Goal: Task Accomplishment & Management: Manage account settings

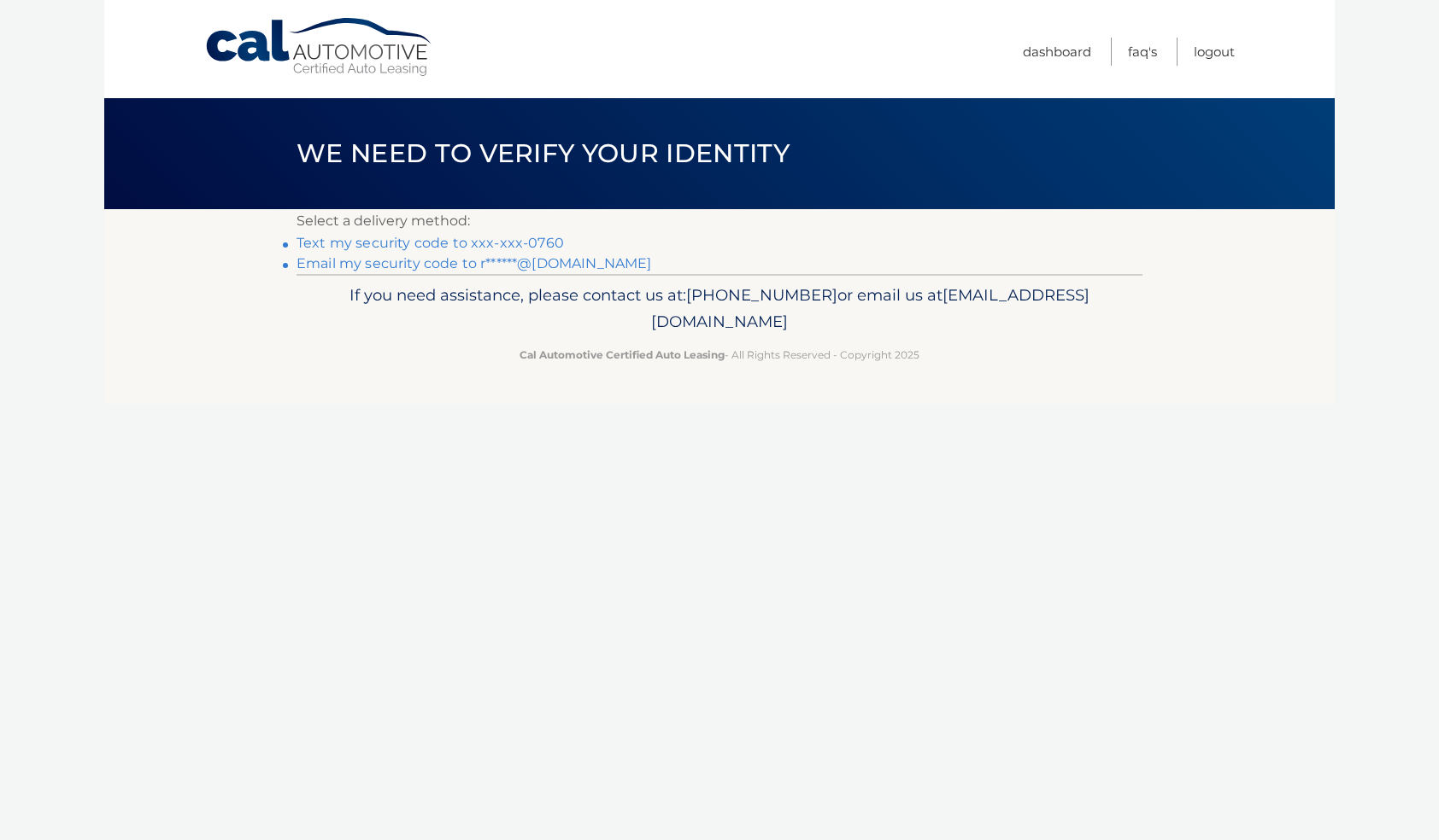
click at [385, 242] on link "Text my security code to xxx-xxx-0760" at bounding box center [430, 243] width 267 height 16
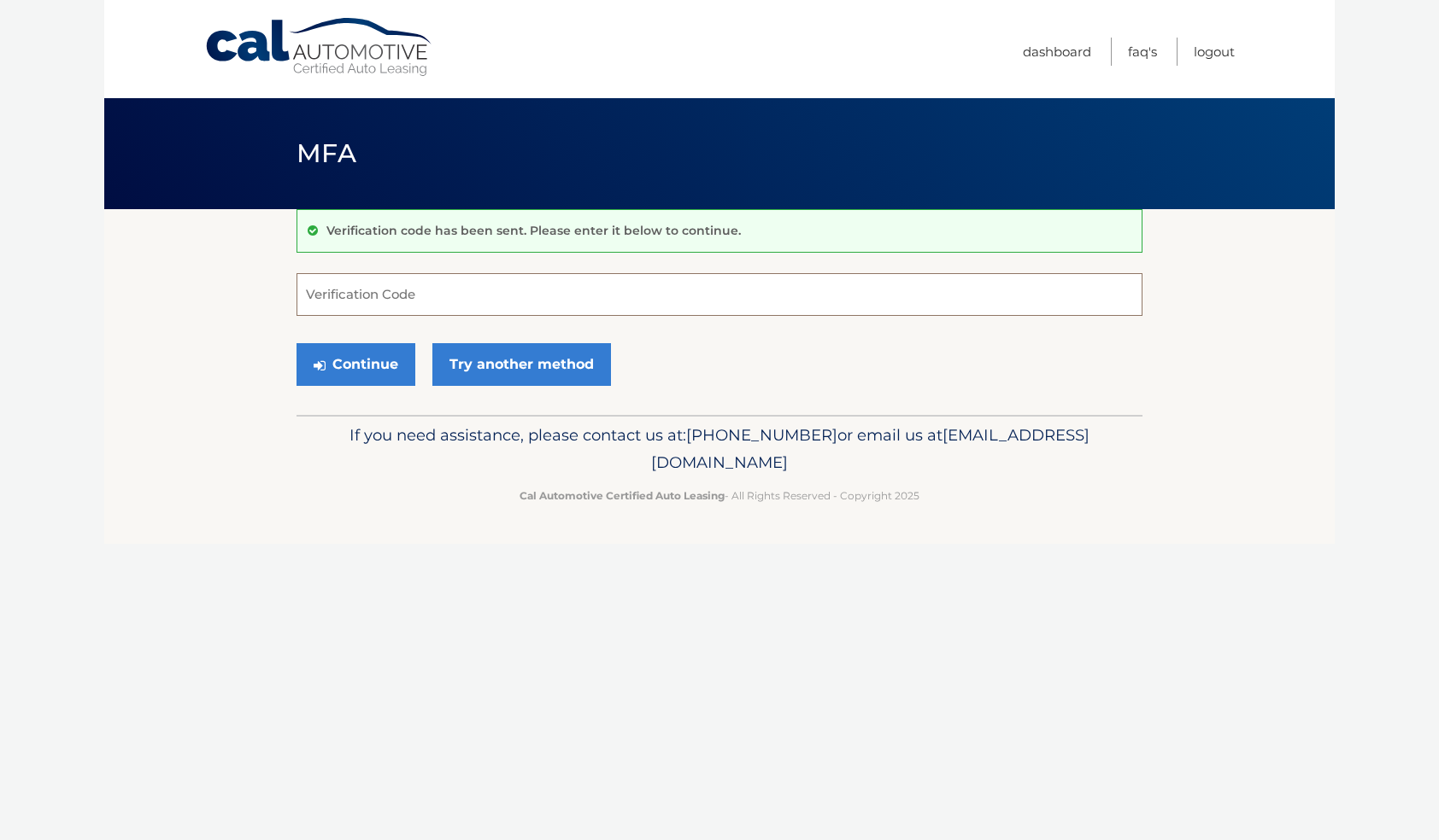
click at [356, 296] on input "Verification Code" at bounding box center [719, 295] width 846 height 43
type input "660397"
click at [355, 364] on button "Continue" at bounding box center [356, 364] width 119 height 43
click at [359, 367] on button "Continue" at bounding box center [356, 364] width 119 height 43
paste input "6"
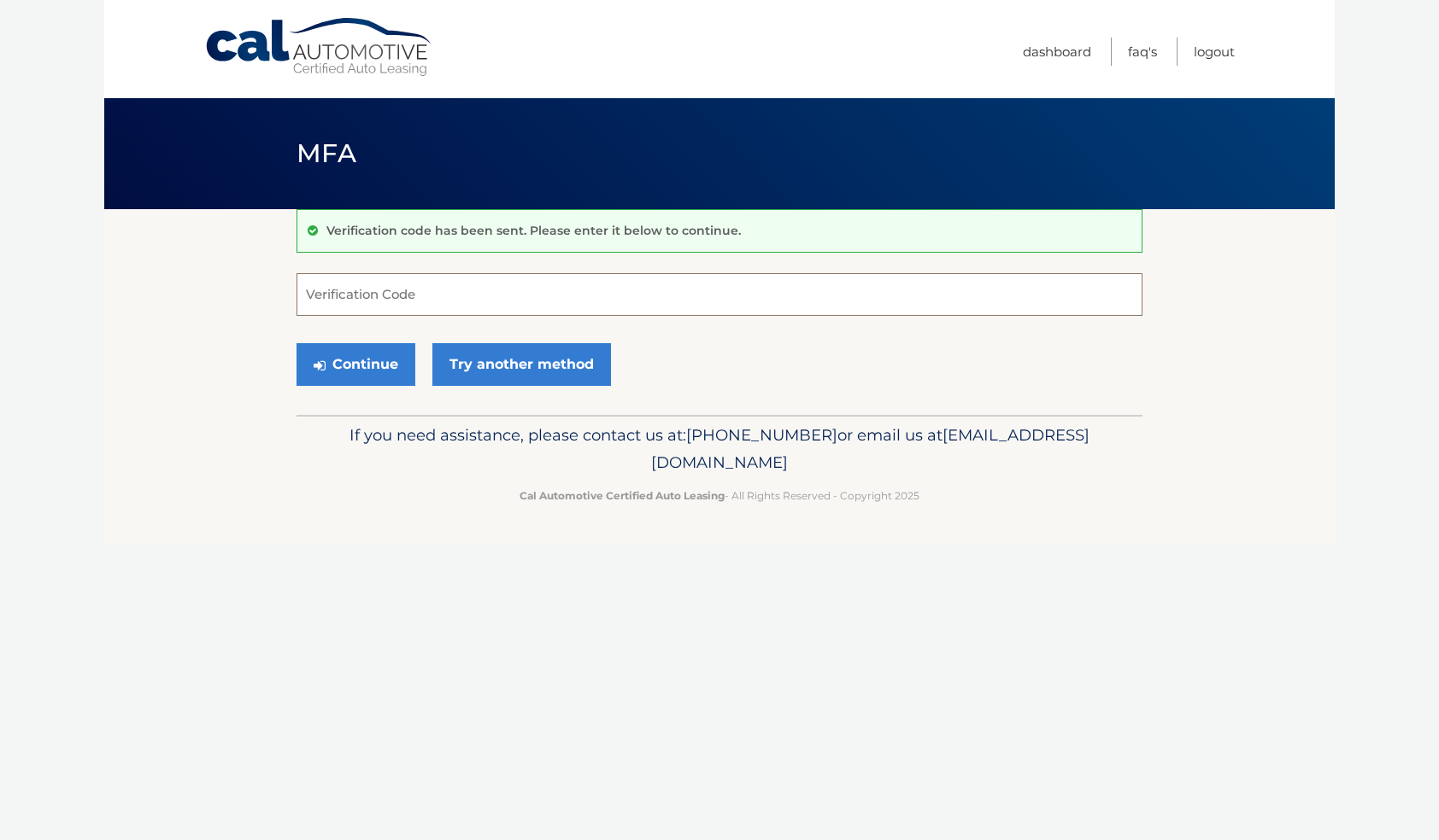
click at [315, 294] on input "Verification Code" at bounding box center [719, 295] width 846 height 43
type input "660397"
click at [351, 365] on button "Continue" at bounding box center [356, 364] width 119 height 43
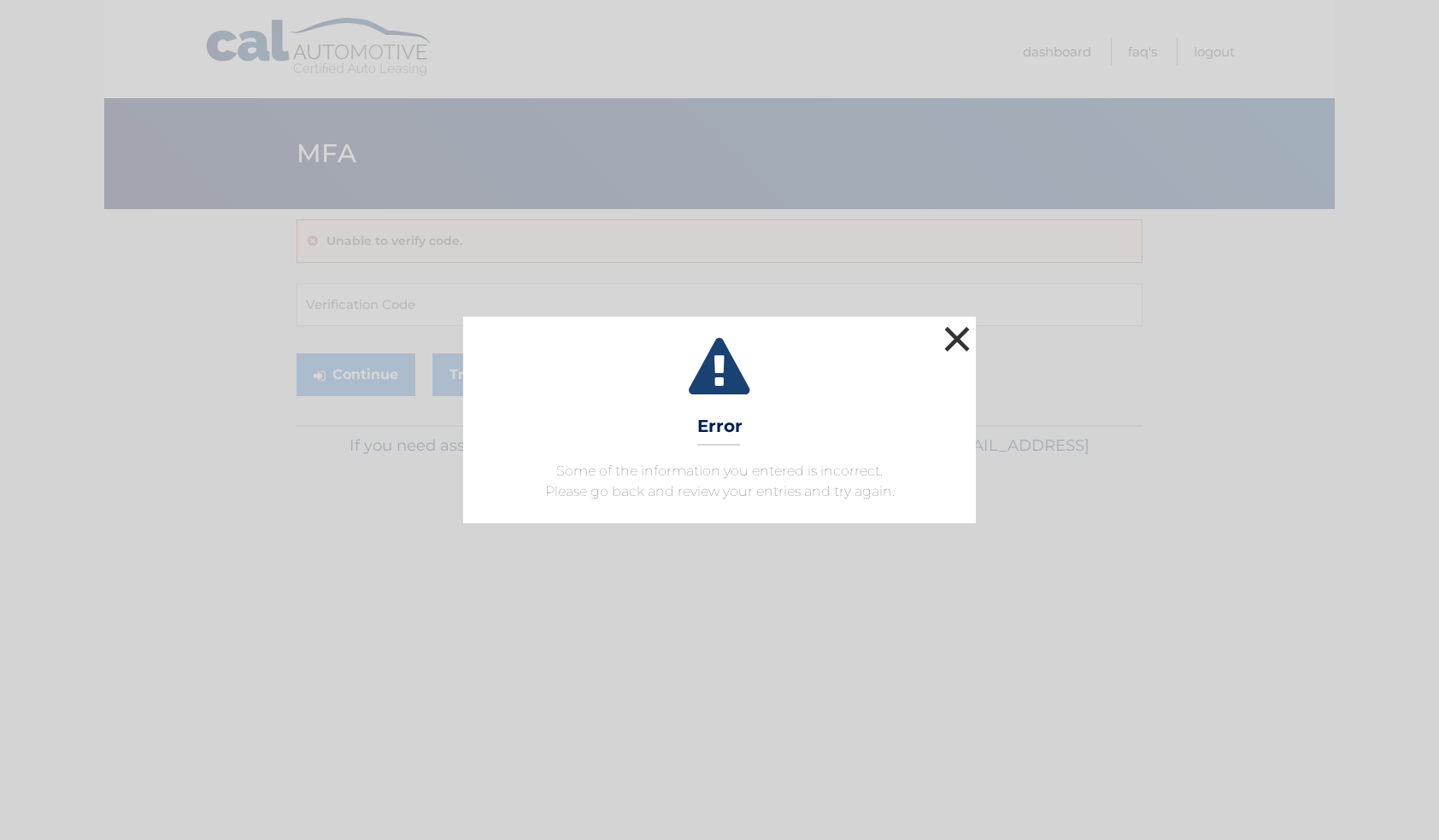
click at [958, 335] on button "×" at bounding box center [956, 338] width 34 height 34
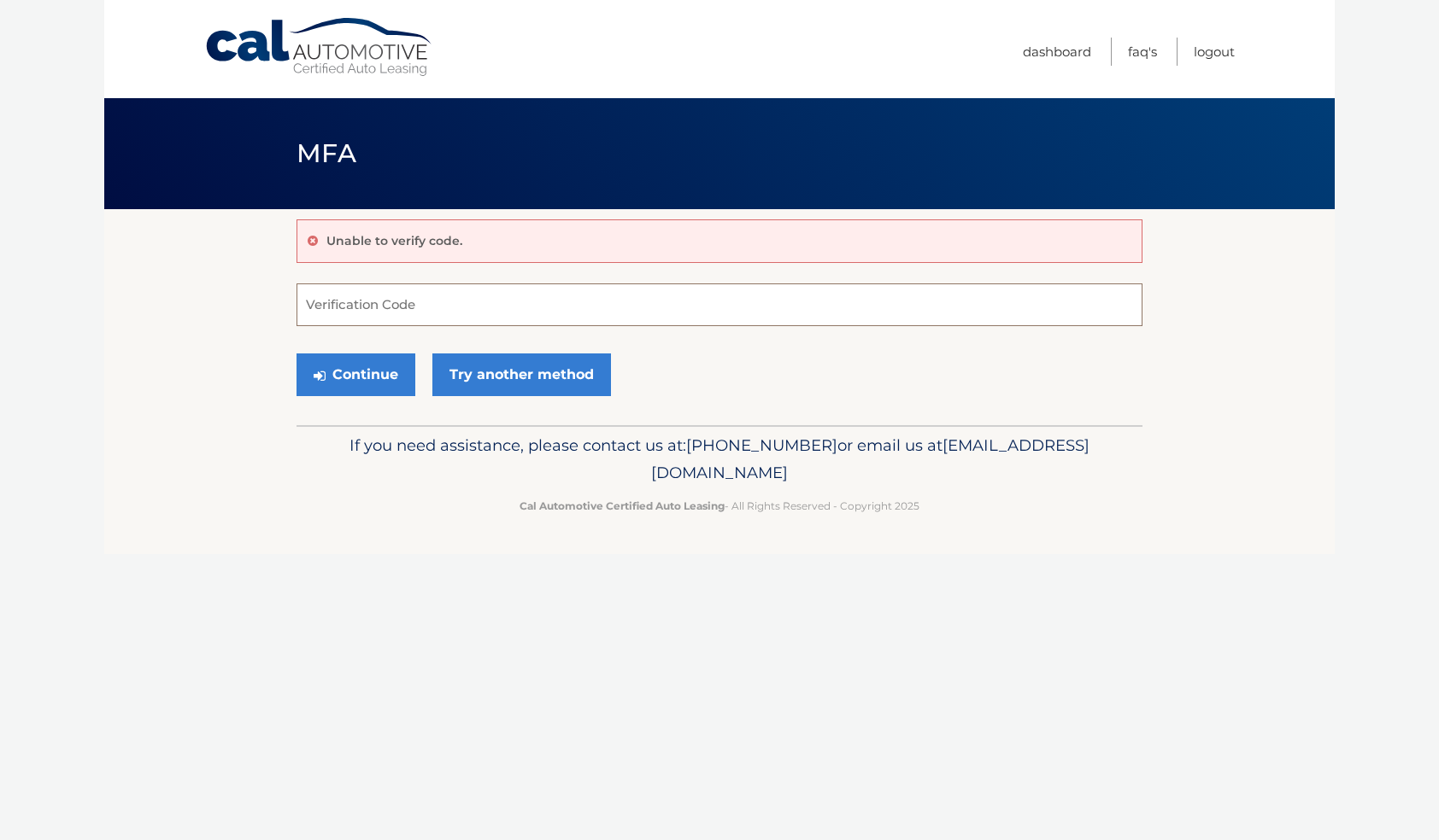
click at [369, 308] on input "Verification Code" at bounding box center [719, 305] width 846 height 43
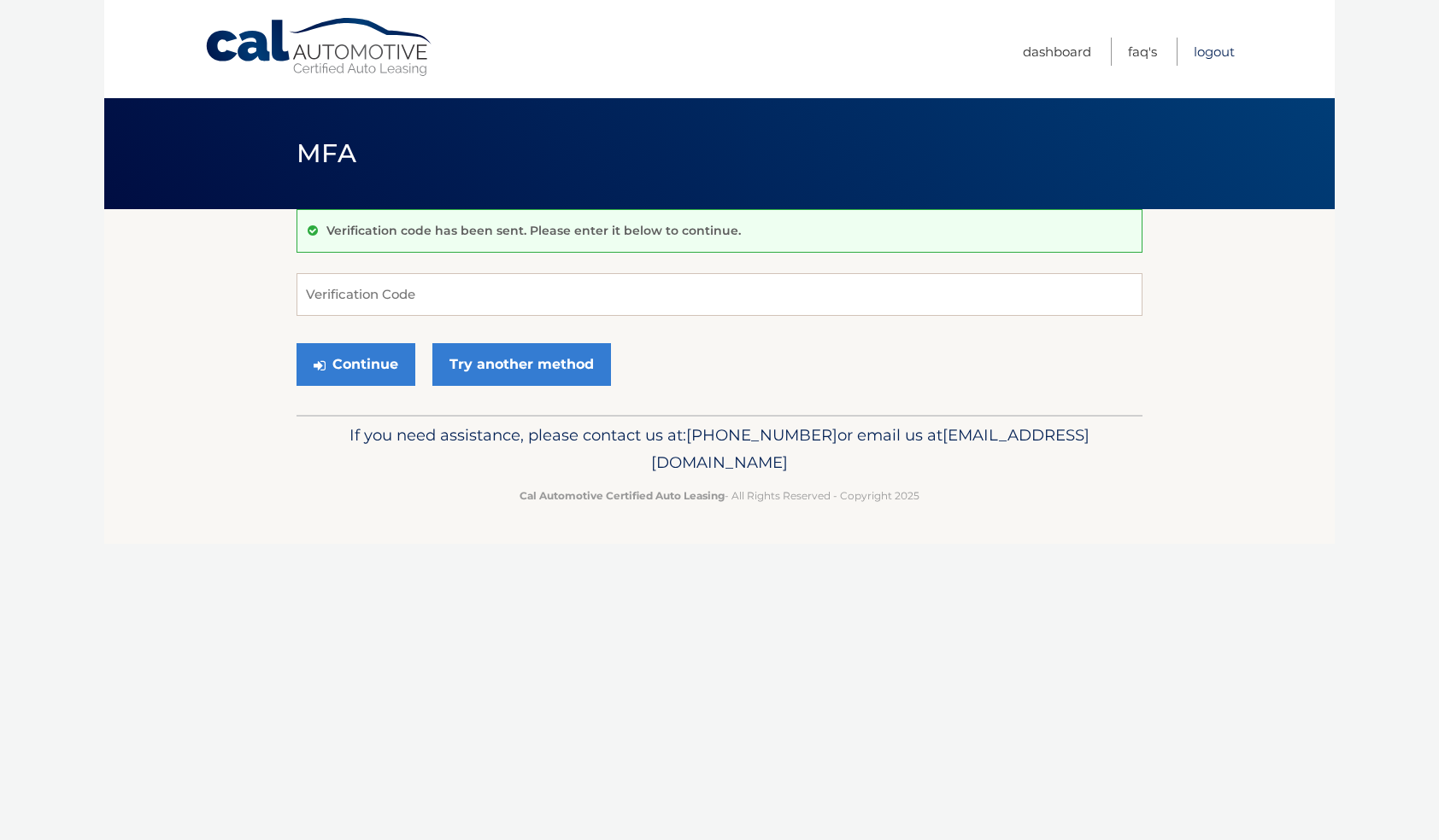
click at [1213, 50] on link "Logout" at bounding box center [1214, 51] width 41 height 28
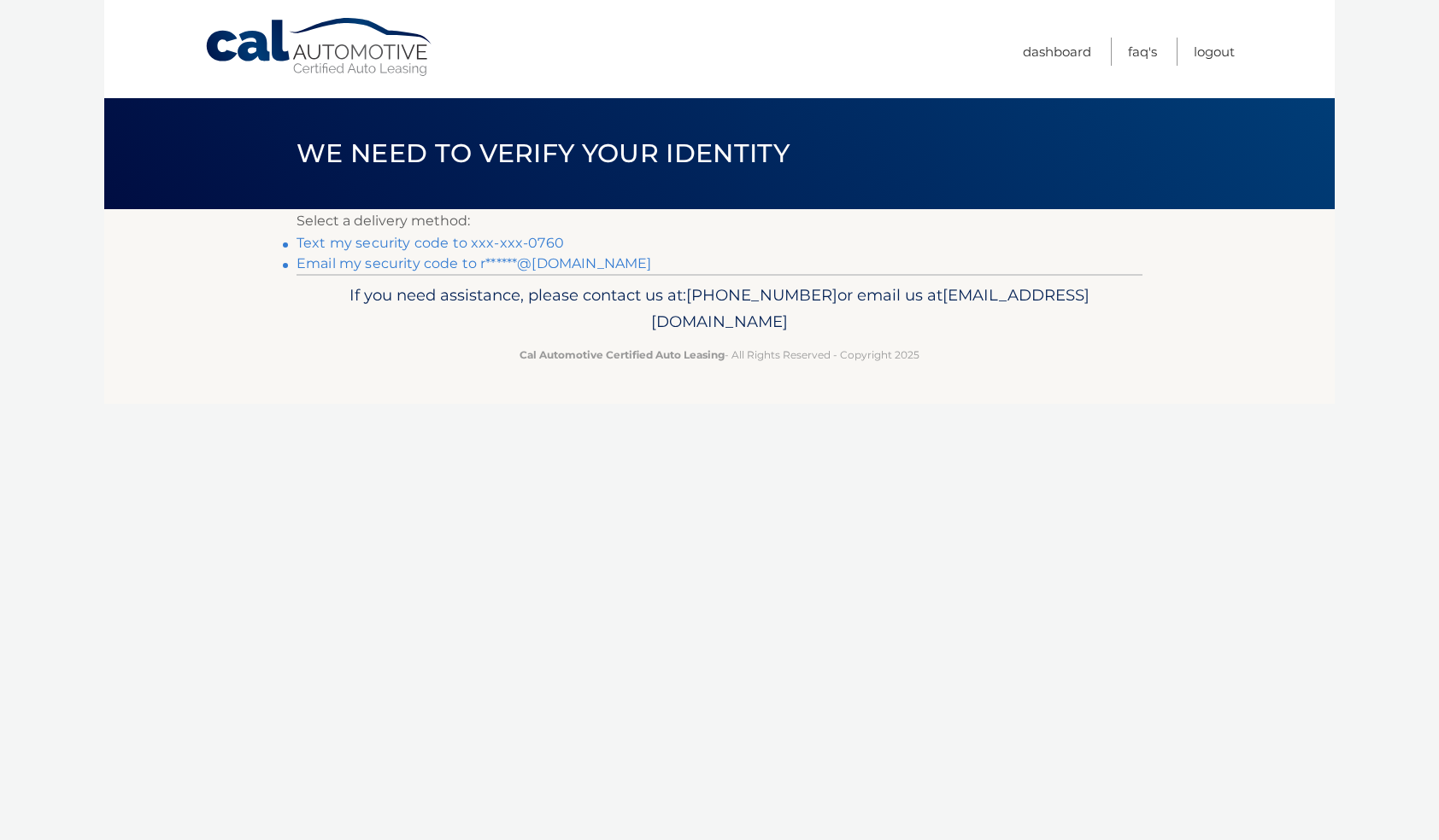
click at [410, 241] on link "Text my security code to xxx-xxx-0760" at bounding box center [430, 243] width 267 height 16
